Goal: Task Accomplishment & Management: Manage account settings

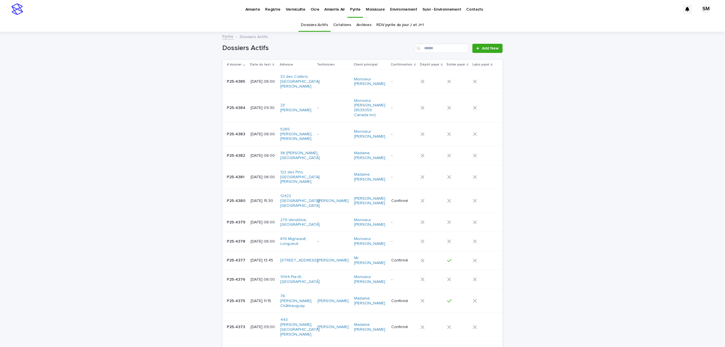
click at [294, 9] on p "Vermiculite" at bounding box center [296, 6] width 20 height 12
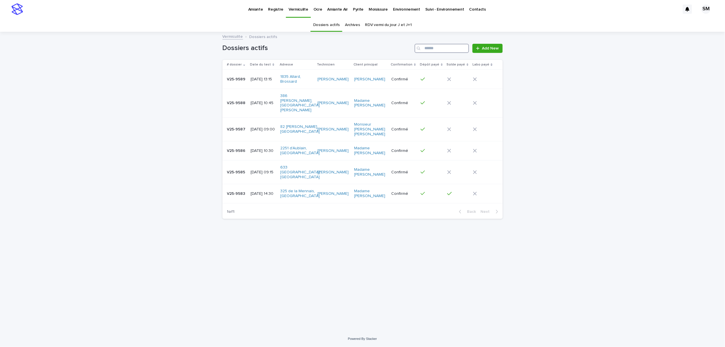
click at [431, 49] on input "Search" at bounding box center [442, 48] width 54 height 9
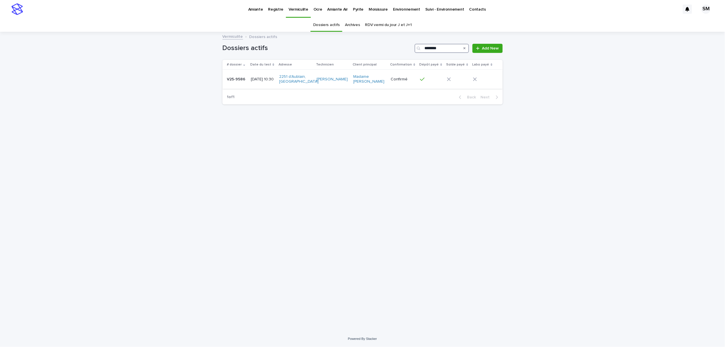
type input "********"
click at [241, 86] on td "V25-9586 V25-9586" at bounding box center [236, 79] width 26 height 19
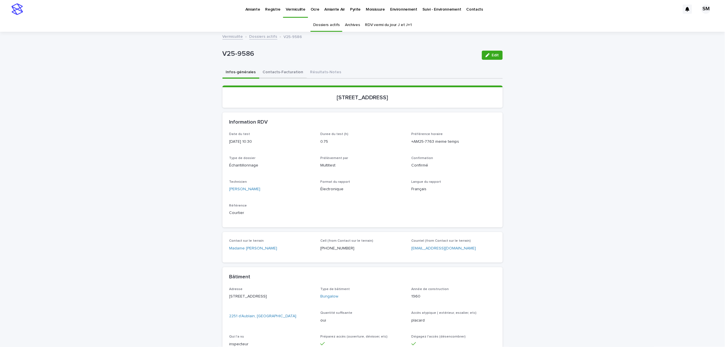
click at [277, 68] on button "Contacts-Facturation" at bounding box center [282, 73] width 47 height 12
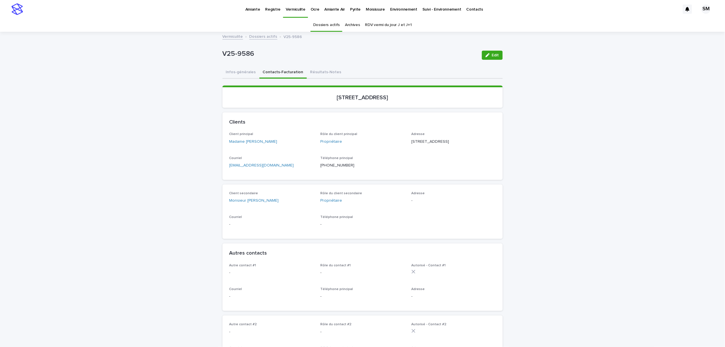
click at [244, 10] on div "Amiante" at bounding box center [253, 6] width 20 height 12
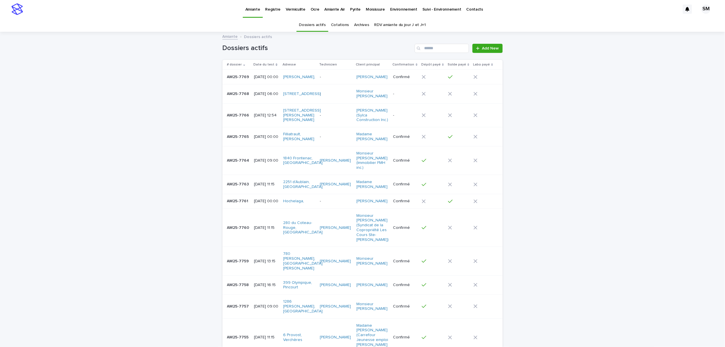
click at [420, 53] on div "Dossiers actifs Add New" at bounding box center [363, 45] width 280 height 27
click at [425, 48] on input "Search" at bounding box center [442, 48] width 54 height 9
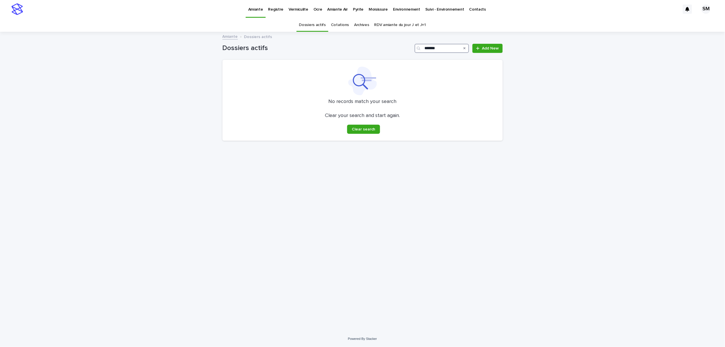
click at [446, 48] on input "*******" at bounding box center [442, 48] width 54 height 9
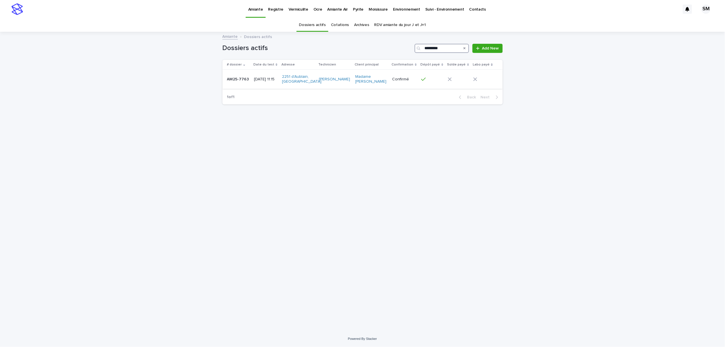
type input "*********"
click at [231, 85] on td "AM25-7763 AM25-7763" at bounding box center [237, 79] width 29 height 19
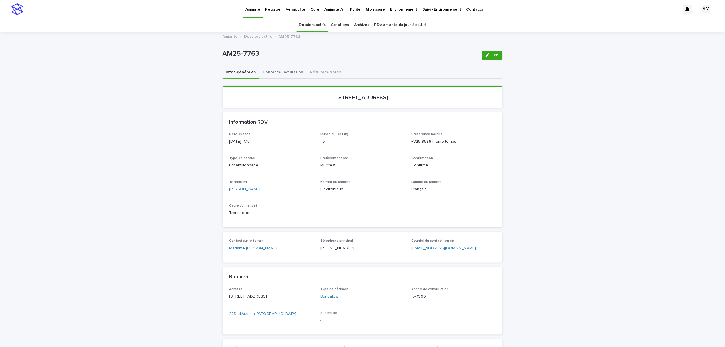
click at [282, 74] on button "Contacts-Facturation" at bounding box center [282, 73] width 47 height 12
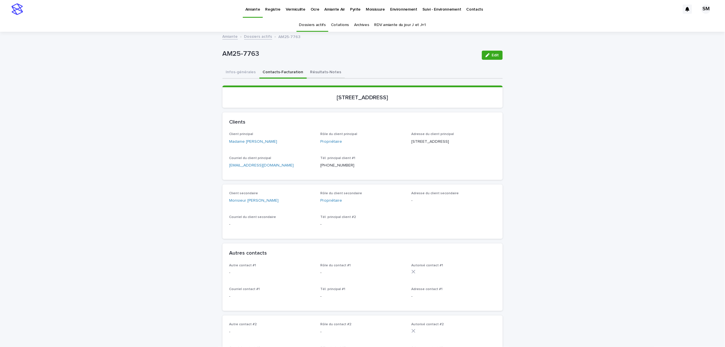
click at [311, 74] on button "Résultats-Notes" at bounding box center [326, 73] width 38 height 12
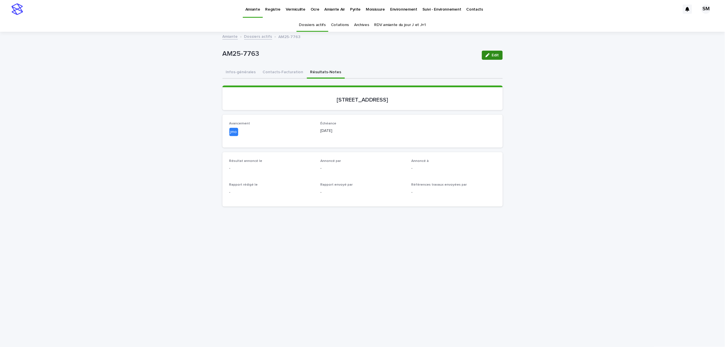
click at [489, 57] on button "Edit" at bounding box center [492, 55] width 21 height 9
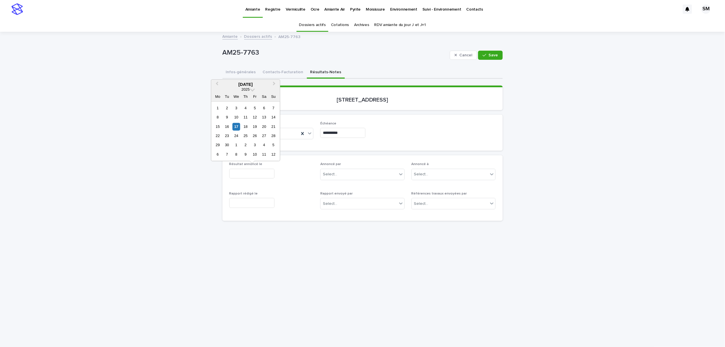
click at [239, 171] on input "text" at bounding box center [251, 174] width 45 height 10
click at [237, 127] on div "17" at bounding box center [237, 127] width 8 height 8
type input "**********"
click at [340, 170] on div "Select..." at bounding box center [359, 174] width 77 height 9
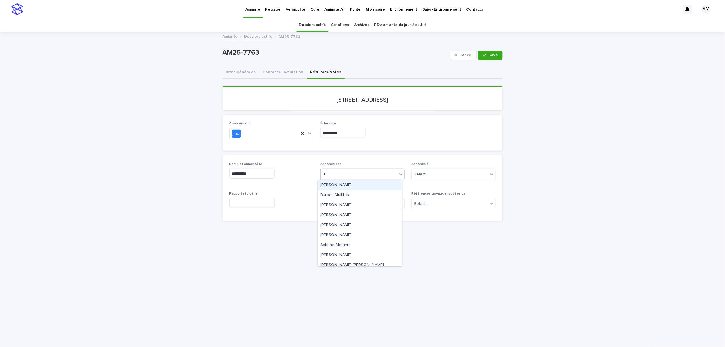
type input "**"
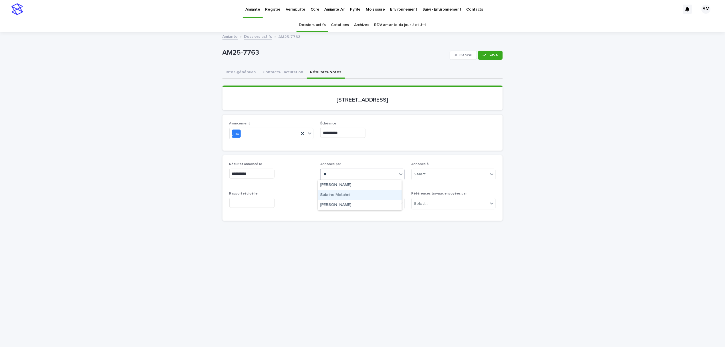
click at [341, 194] on div "Sabrine Metahni" at bounding box center [360, 195] width 84 height 10
click at [489, 56] on span "Save" at bounding box center [493, 55] width 9 height 4
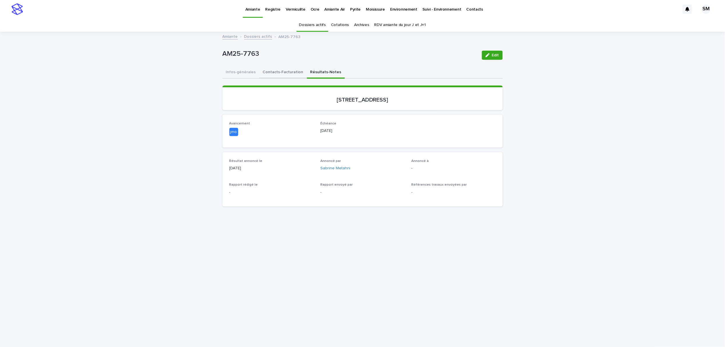
click at [277, 73] on button "Contacts-Facturation" at bounding box center [282, 73] width 47 height 12
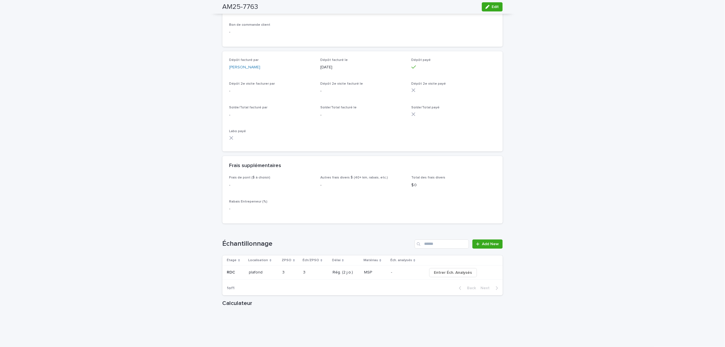
scroll to position [496, 0]
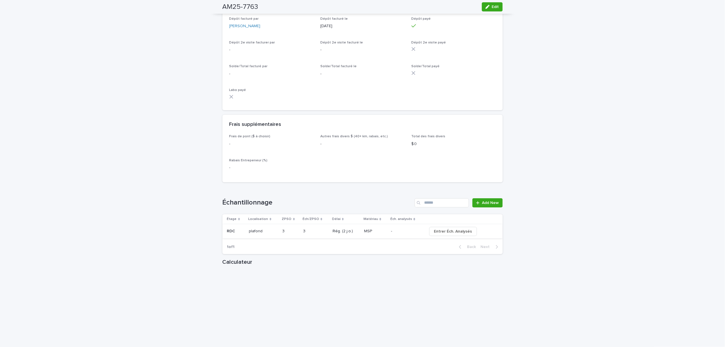
click at [455, 234] on span "Entrer Éch. Analysés" at bounding box center [453, 232] width 38 height 6
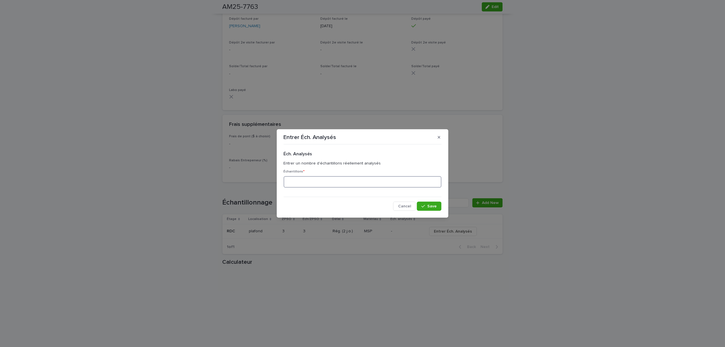
click at [350, 182] on input at bounding box center [363, 181] width 158 height 11
type input "*"
click at [420, 206] on button "Save" at bounding box center [429, 206] width 24 height 9
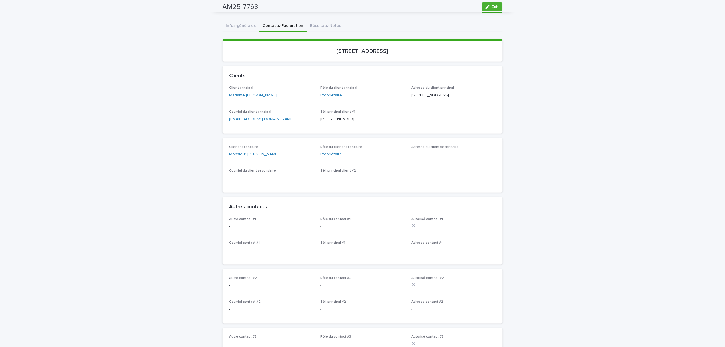
scroll to position [0, 0]
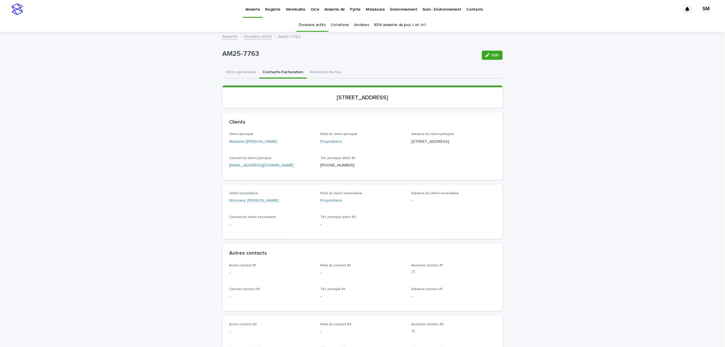
click at [283, 6] on div "Vermiculite" at bounding box center [295, 6] width 25 height 12
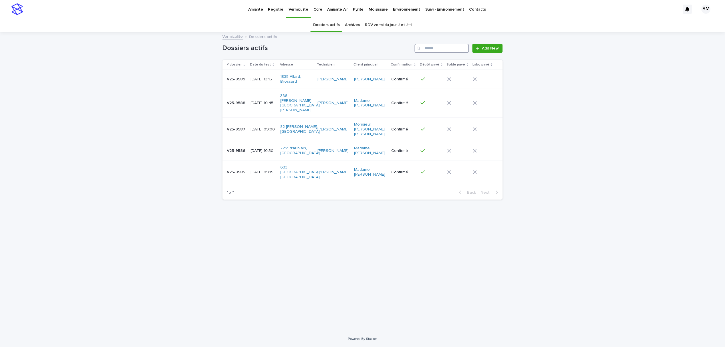
click at [434, 51] on input "Search" at bounding box center [442, 48] width 54 height 9
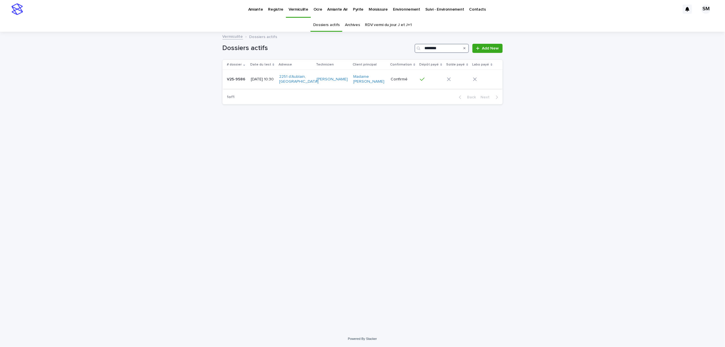
type input "********"
click at [241, 81] on p "V25-9586" at bounding box center [237, 79] width 20 height 6
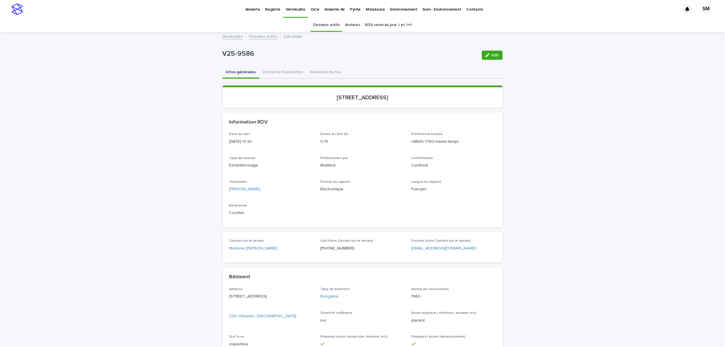
scroll to position [18, 0]
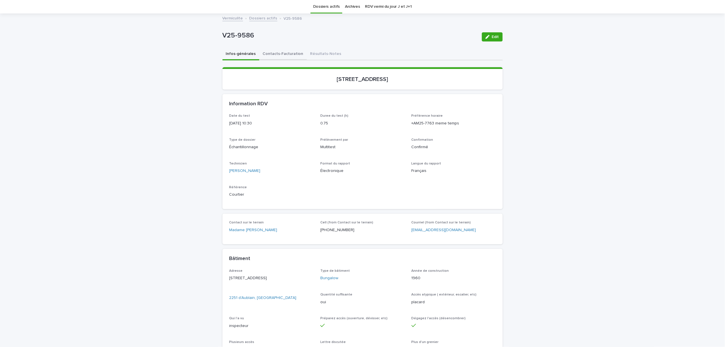
click at [281, 52] on button "Contacts-Facturation" at bounding box center [282, 54] width 47 height 12
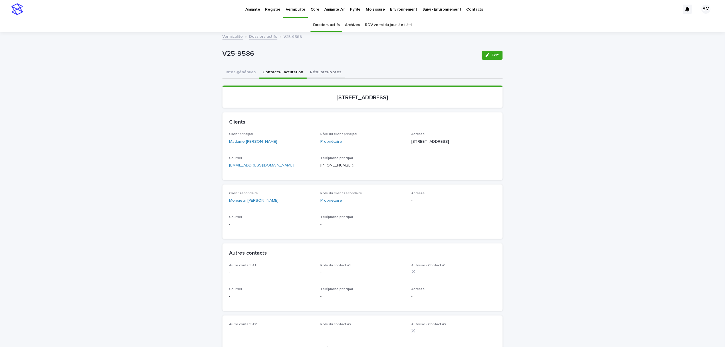
click at [319, 74] on button "Résultats-Notes" at bounding box center [326, 73] width 38 height 12
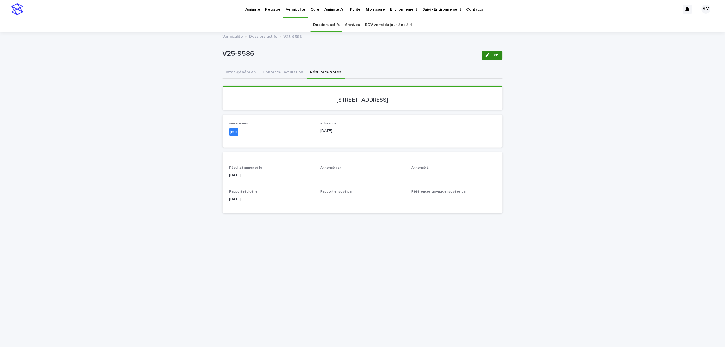
click at [486, 56] on icon "button" at bounding box center [488, 55] width 4 height 4
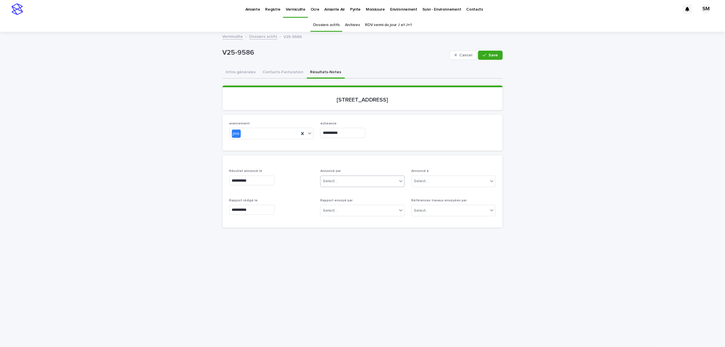
click at [334, 180] on div "Select..." at bounding box center [359, 180] width 77 height 9
type input "**"
click at [339, 202] on div "Sabrine Metahni" at bounding box center [360, 202] width 84 height 10
click at [493, 56] on span "Save" at bounding box center [493, 55] width 9 height 4
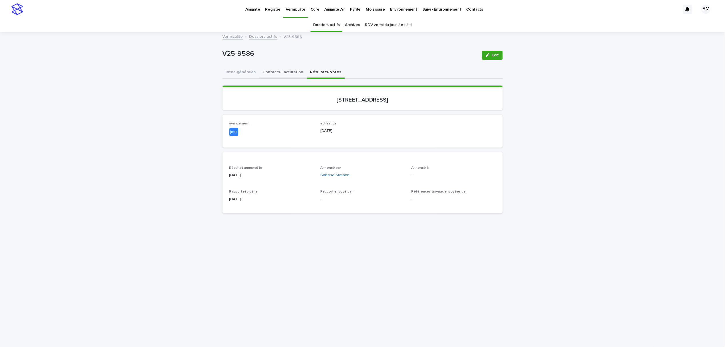
click at [285, 72] on button "Contacts-Facturation" at bounding box center [282, 73] width 47 height 12
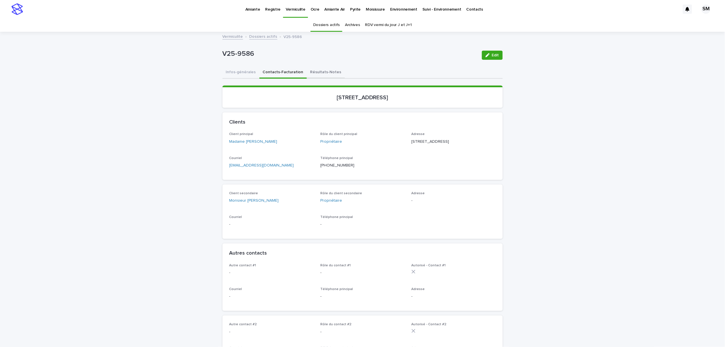
click at [307, 71] on button "Résultats-Notes" at bounding box center [326, 73] width 38 height 12
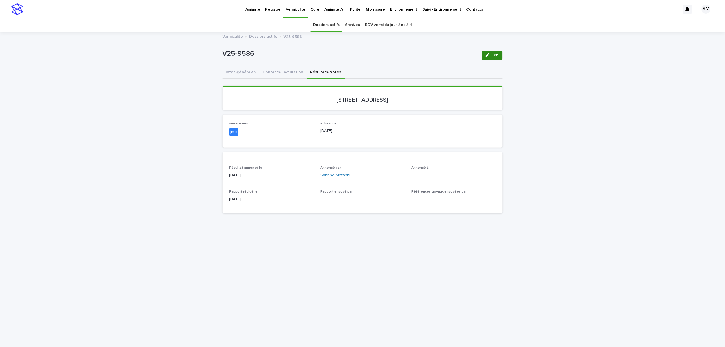
click at [486, 53] on icon "button" at bounding box center [488, 55] width 4 height 4
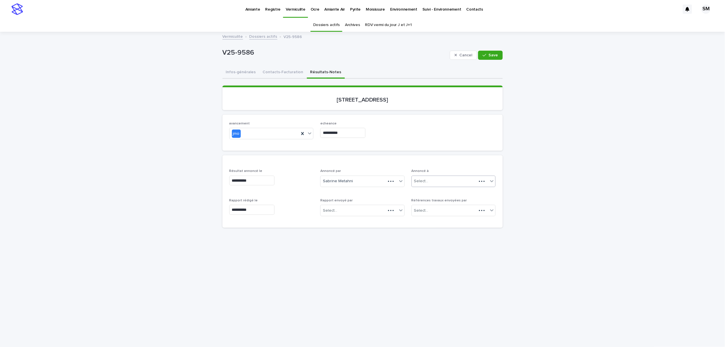
click at [424, 183] on div "Select..." at bounding box center [421, 181] width 14 height 6
type input "****"
click at [431, 190] on div "Madame Pierrette Nuckle" at bounding box center [451, 192] width 84 height 10
click at [491, 56] on span "Save" at bounding box center [493, 55] width 9 height 4
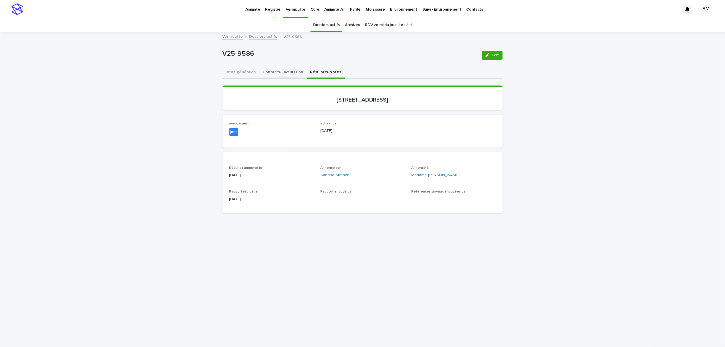
click at [275, 73] on button "Contacts-Facturation" at bounding box center [282, 73] width 47 height 12
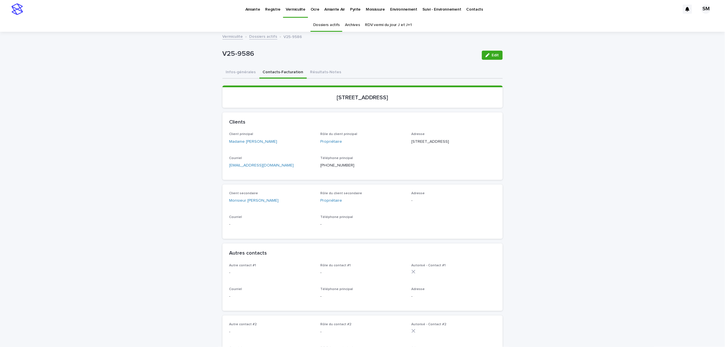
click at [255, 8] on p "Amiante" at bounding box center [252, 6] width 15 height 12
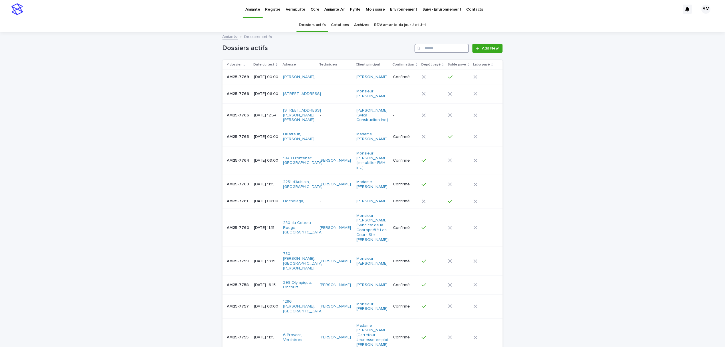
click at [430, 49] on input "Search" at bounding box center [442, 48] width 54 height 9
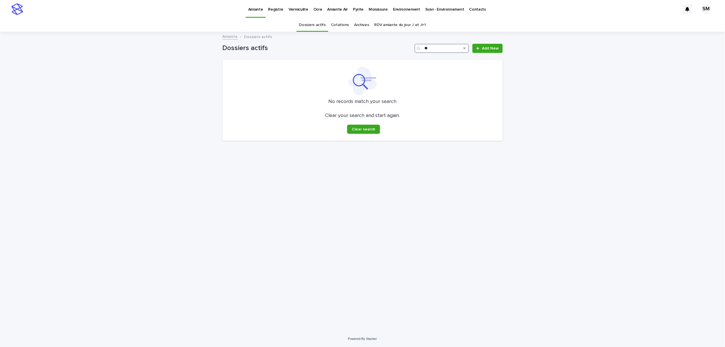
type input "*"
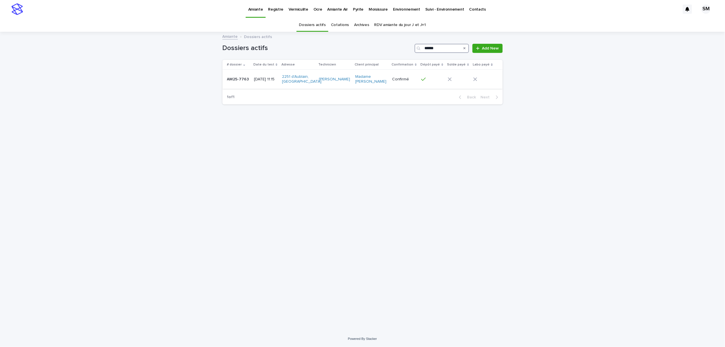
type input "******"
click at [235, 86] on td "AM25-7763 AM25-7763" at bounding box center [237, 79] width 29 height 19
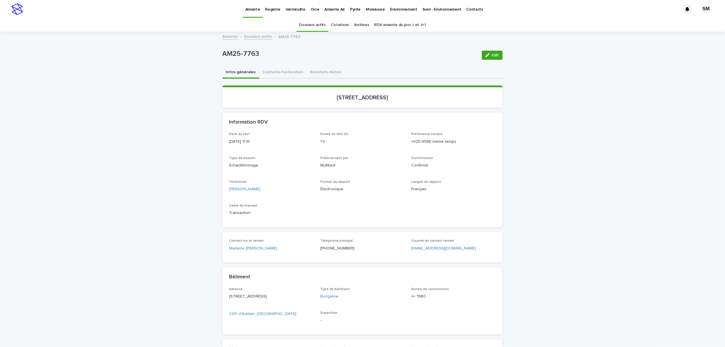
scroll to position [18, 0]
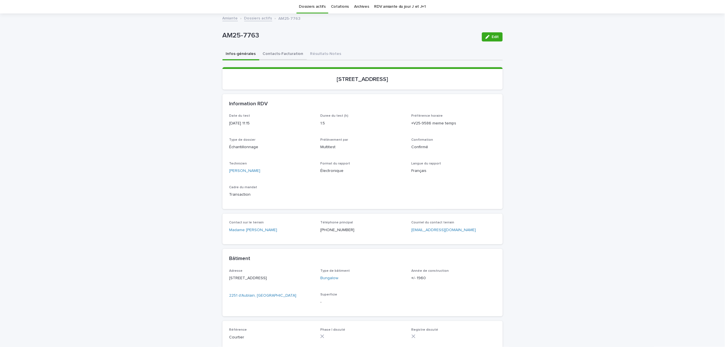
click at [276, 52] on button "Contacts-Facturation" at bounding box center [282, 54] width 47 height 12
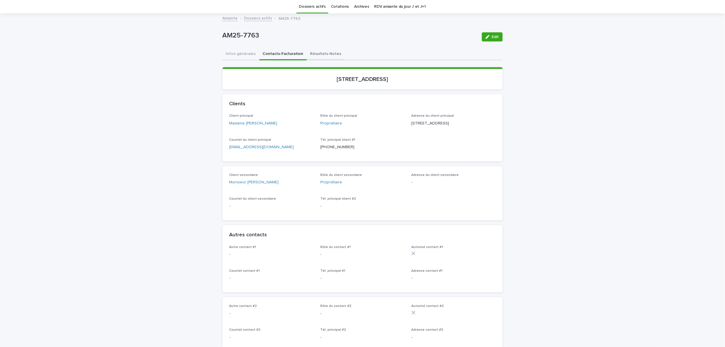
click at [311, 53] on button "Résultats-Notes" at bounding box center [326, 54] width 38 height 12
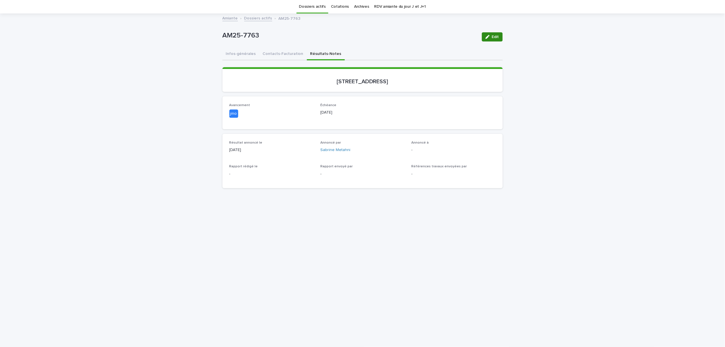
click at [488, 36] on div "button" at bounding box center [489, 37] width 6 height 4
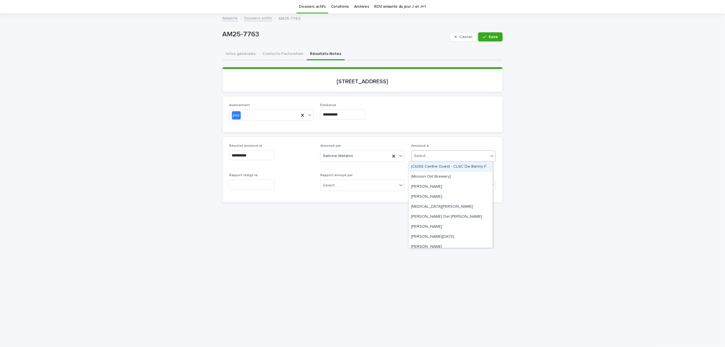
click at [431, 154] on div "Select..." at bounding box center [450, 155] width 77 height 9
type input "*"
type input "****"
click at [436, 162] on div "Madame Pierrette Nuckle" at bounding box center [451, 167] width 84 height 10
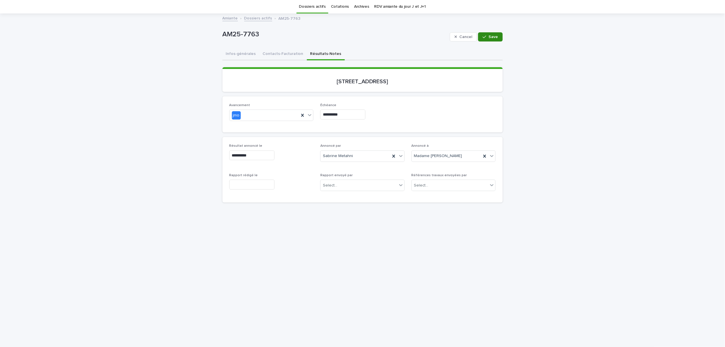
click at [484, 34] on button "Save" at bounding box center [490, 36] width 24 height 9
